Goal: Communication & Community: Answer question/provide support

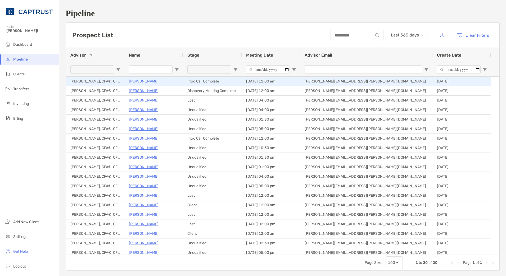
click at [153, 79] on p "[PERSON_NAME]" at bounding box center [144, 81] width 30 height 7
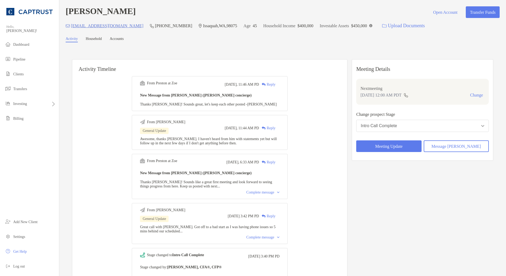
click at [277, 82] on div "Today, 11:46 AM PD Reply" at bounding box center [252, 85] width 55 height 8
click at [275, 83] on div "Reply" at bounding box center [267, 85] width 16 height 6
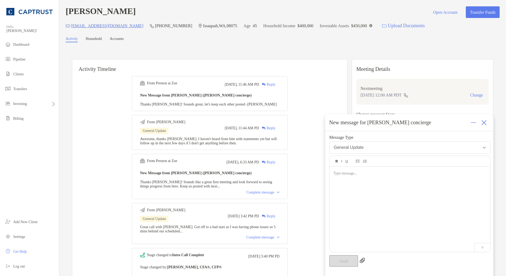
click at [352, 182] on div at bounding box center [409, 207] width 161 height 80
click at [392, 174] on span "**********" at bounding box center [394, 174] width 122 height 4
click at [380, 193] on div "**********" at bounding box center [409, 207] width 161 height 80
click at [338, 257] on button "Send" at bounding box center [343, 261] width 29 height 12
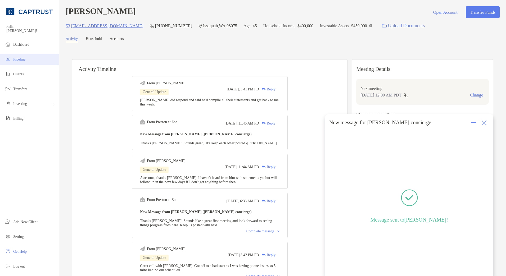
click at [21, 58] on span "Pipeline" at bounding box center [19, 59] width 12 height 4
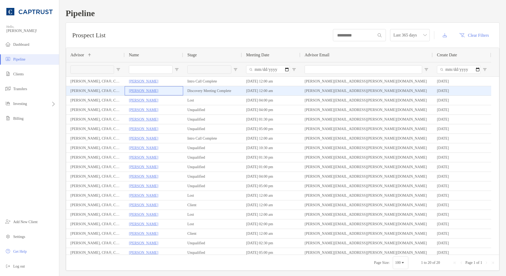
click at [140, 92] on p "[PERSON_NAME]" at bounding box center [143, 91] width 29 height 7
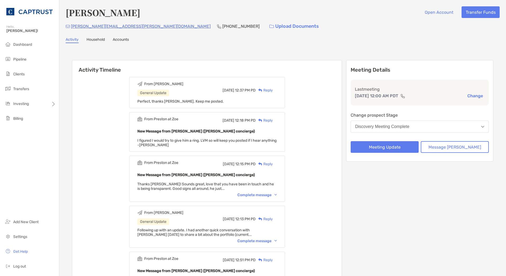
click at [269, 92] on div "Reply" at bounding box center [264, 91] width 17 height 6
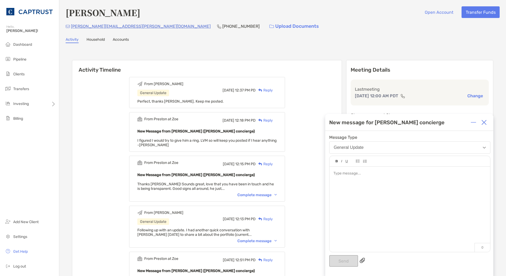
click at [362, 178] on div at bounding box center [409, 207] width 161 height 80
click at [342, 258] on button "Send" at bounding box center [343, 261] width 29 height 12
